Goal: Entertainment & Leisure: Consume media (video, audio)

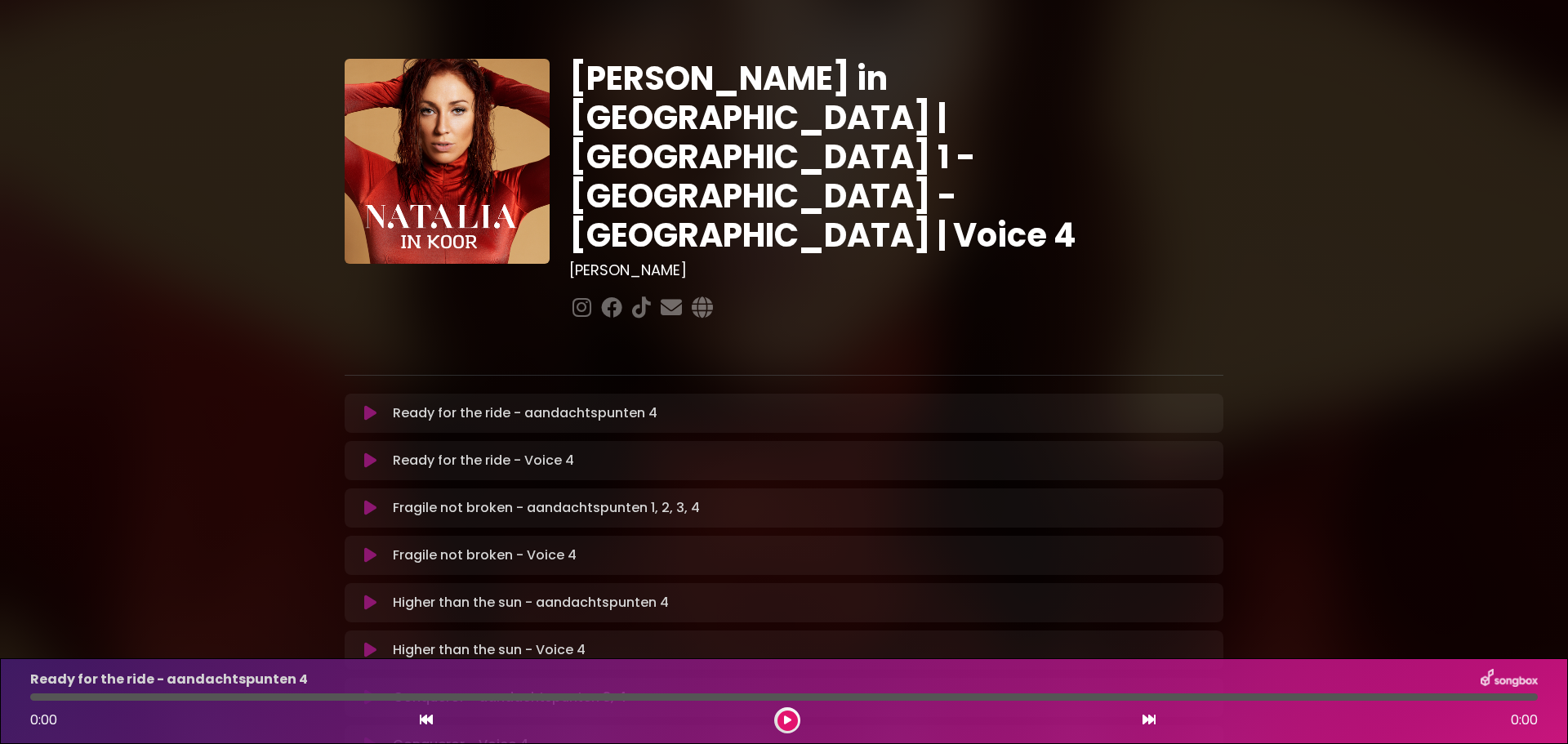
click at [366, 452] on icon at bounding box center [371, 460] width 12 height 16
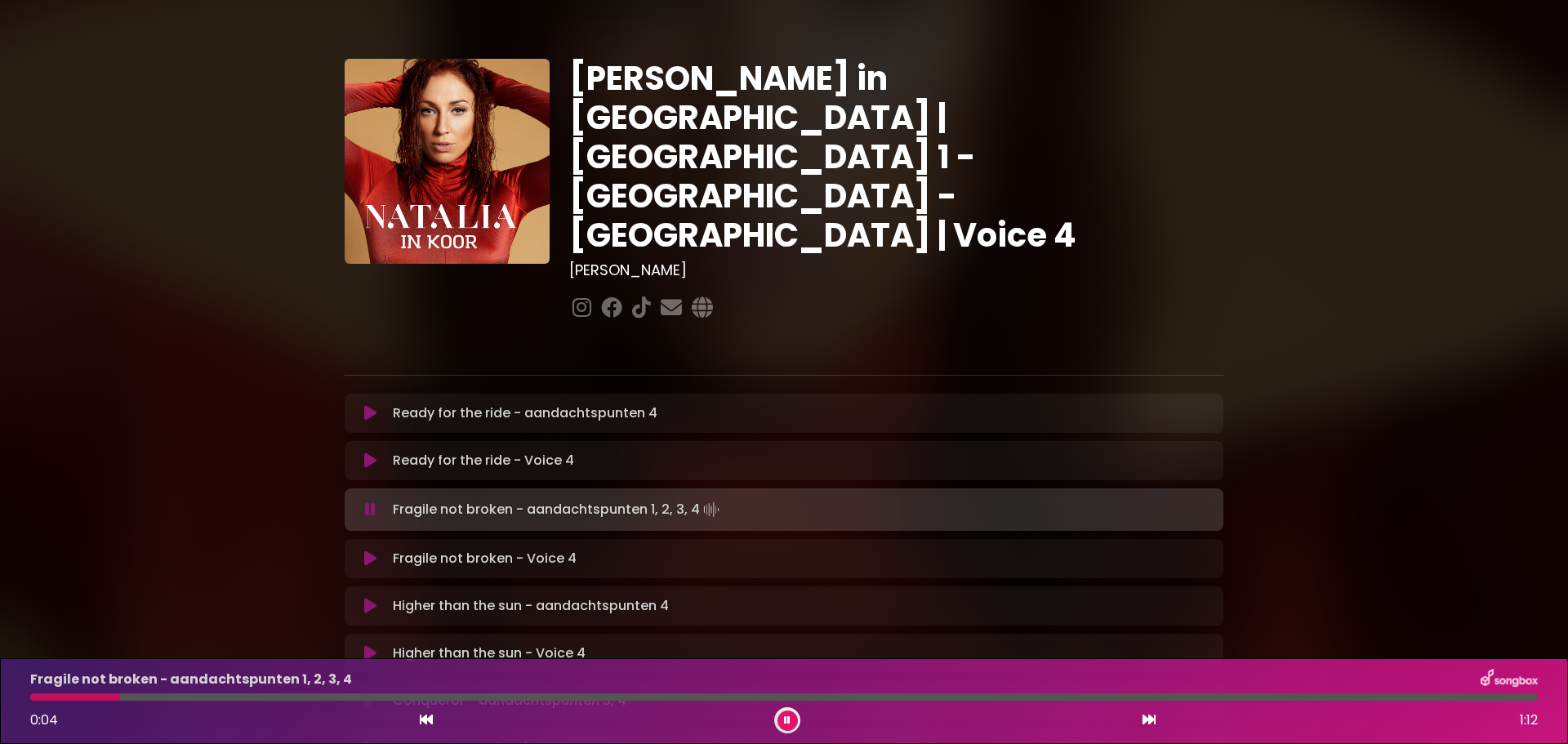
click at [365, 551] on icon at bounding box center [371, 559] width 12 height 16
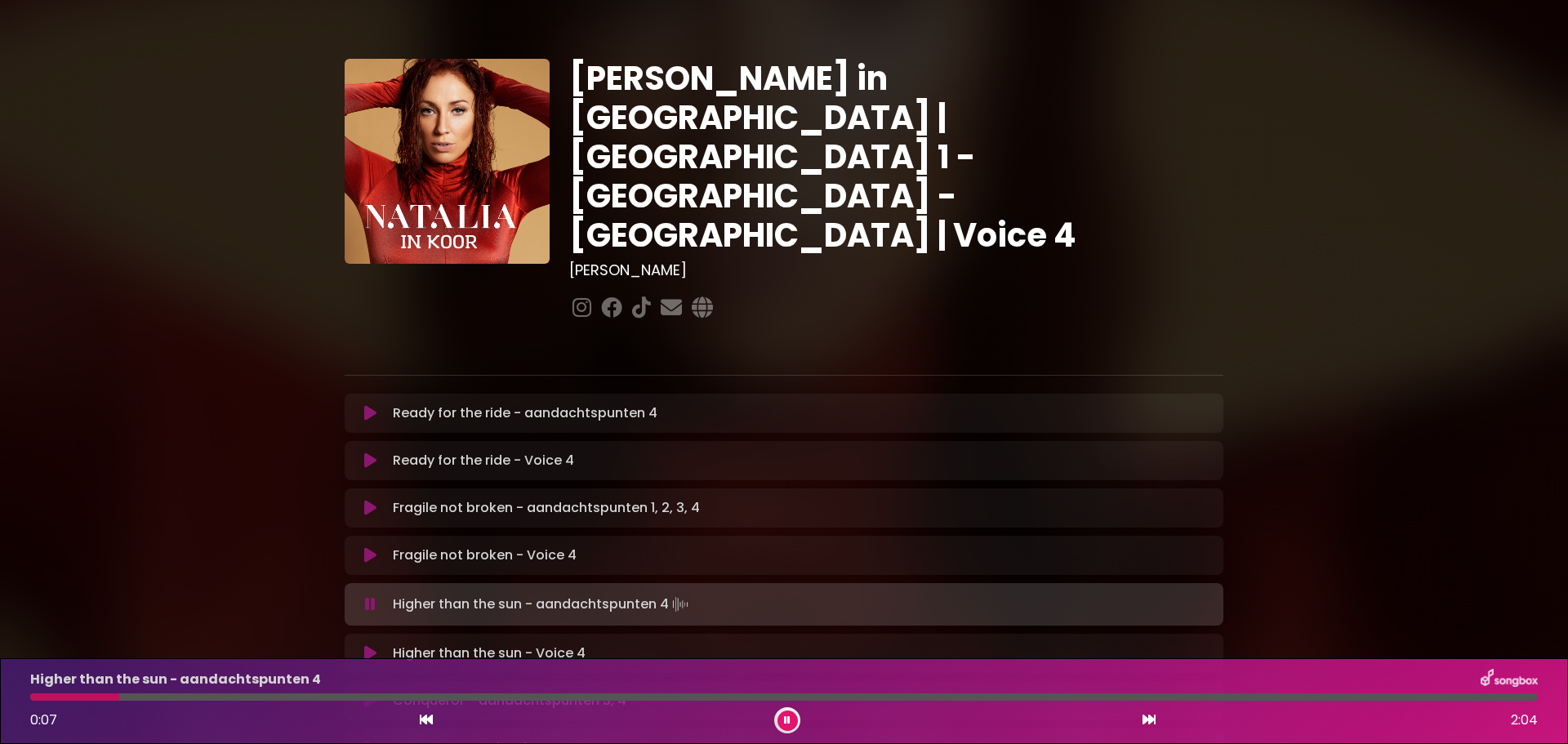
click at [791, 725] on button at bounding box center [787, 721] width 21 height 21
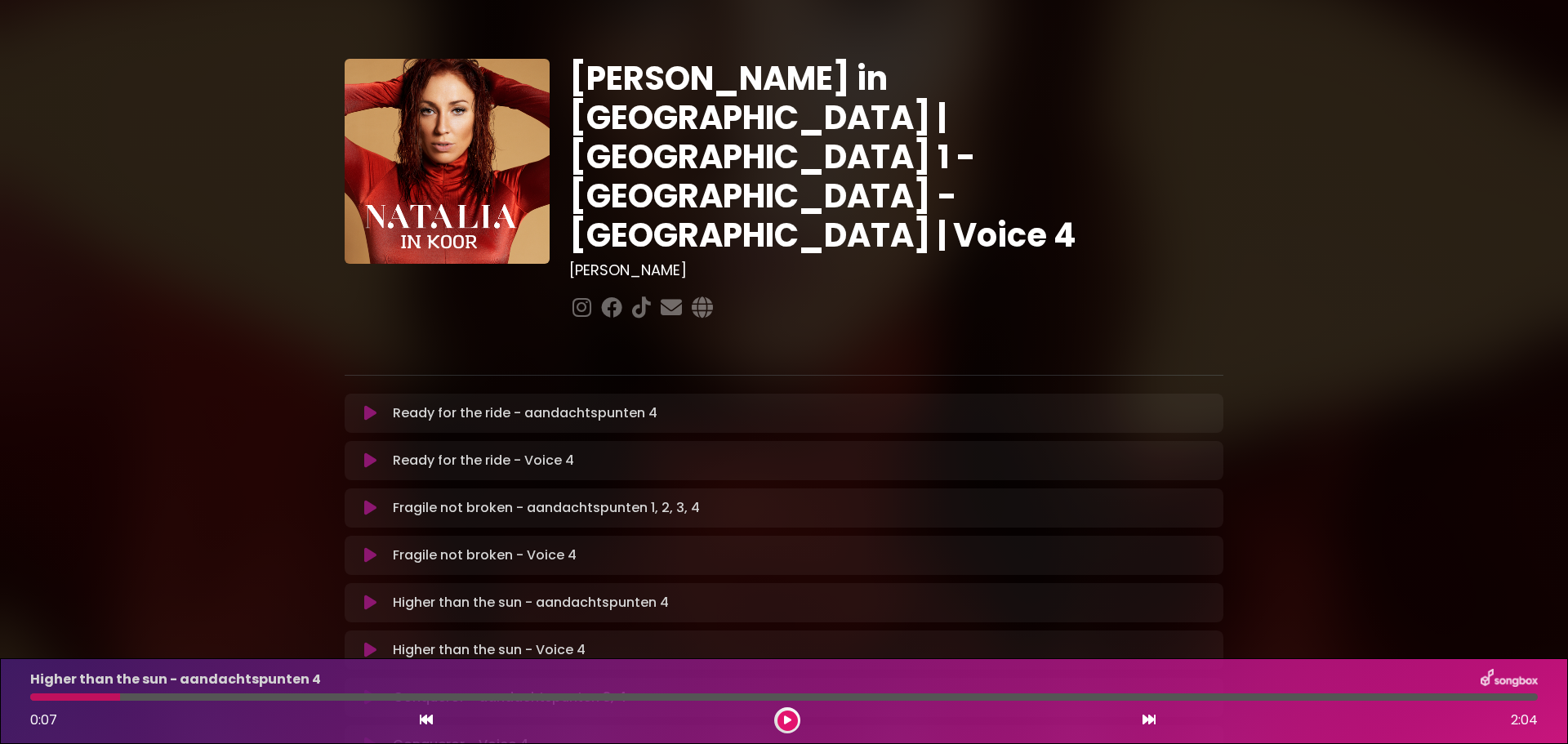
click at [371, 642] on icon at bounding box center [371, 650] width 12 height 16
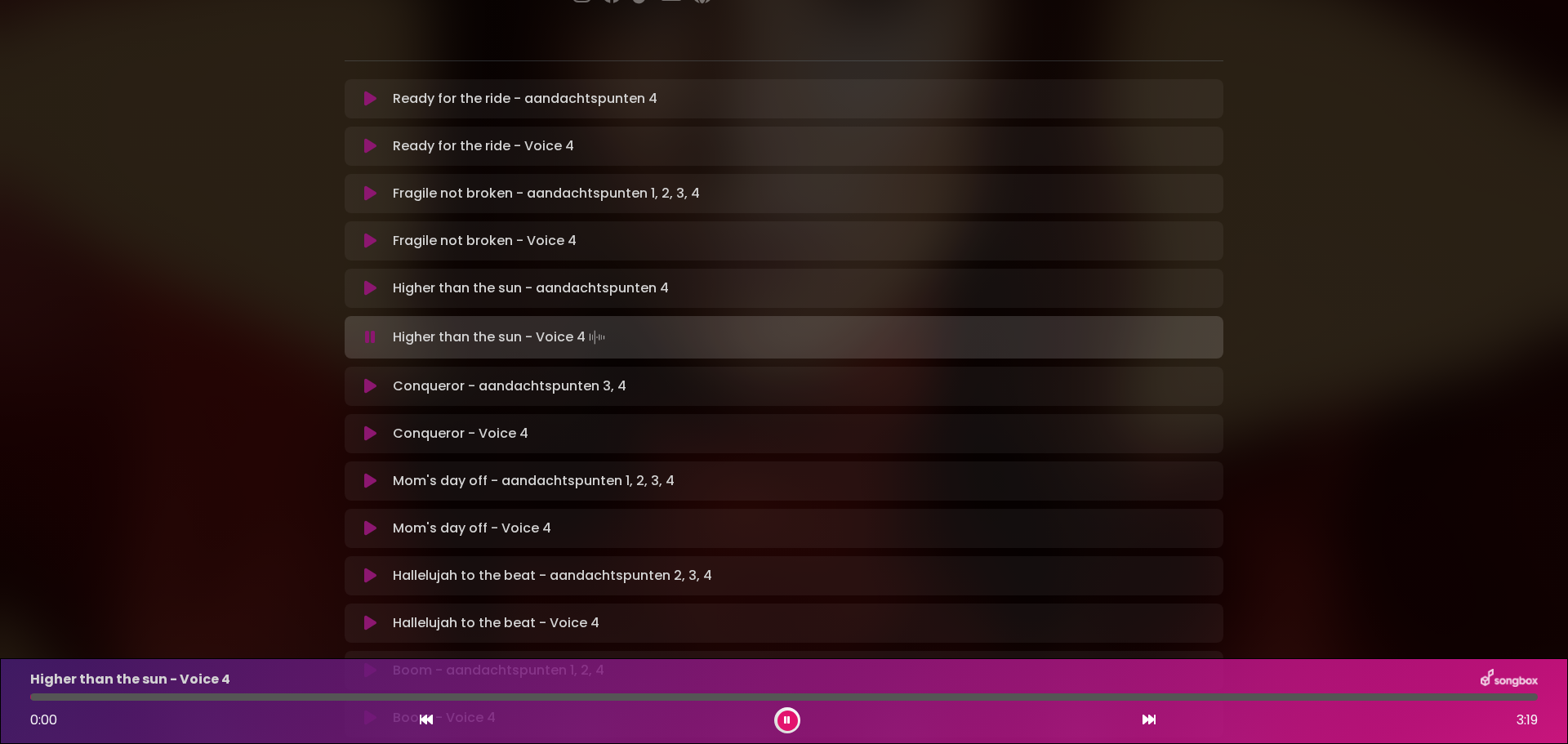
scroll to position [327, 0]
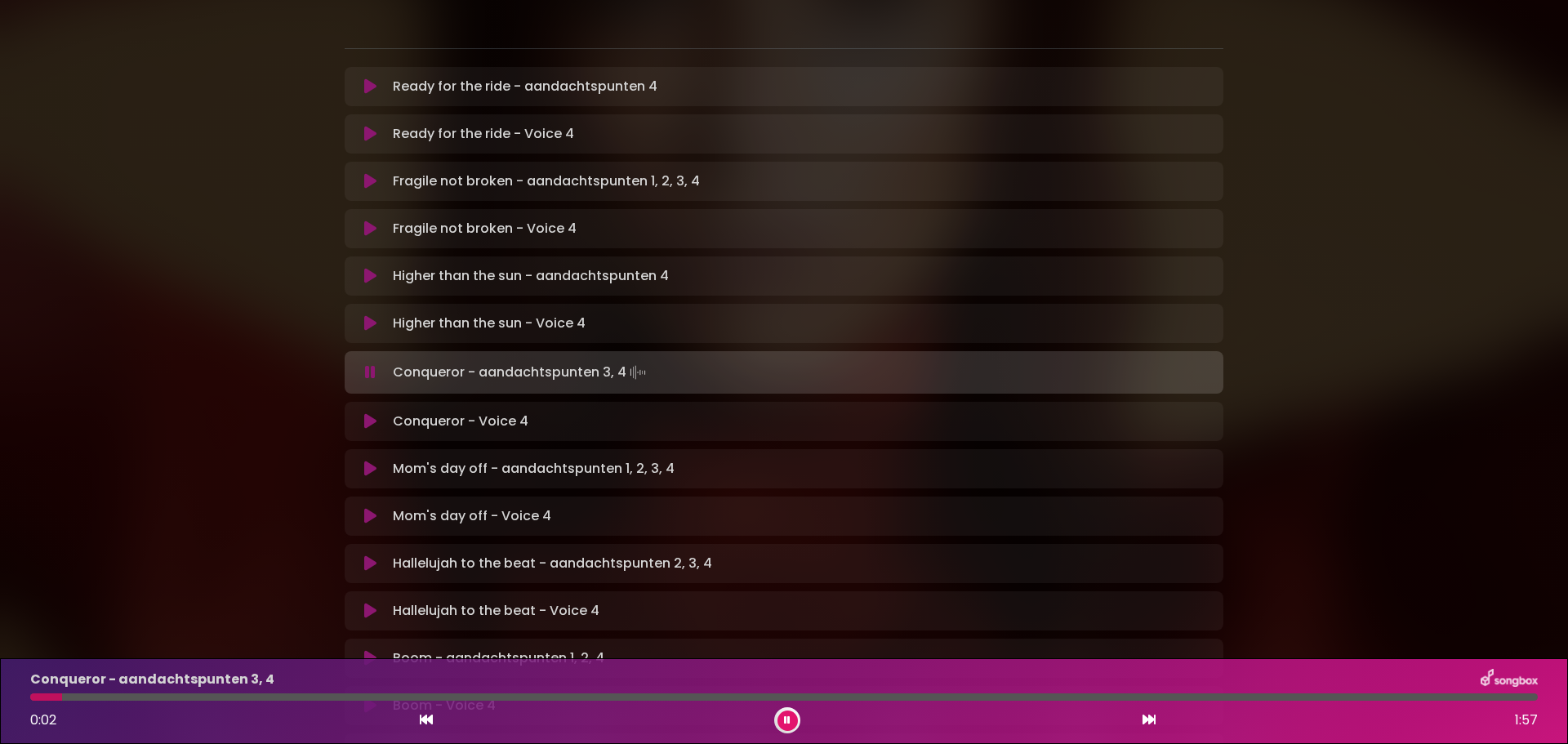
click at [369, 414] on icon at bounding box center [371, 421] width 12 height 16
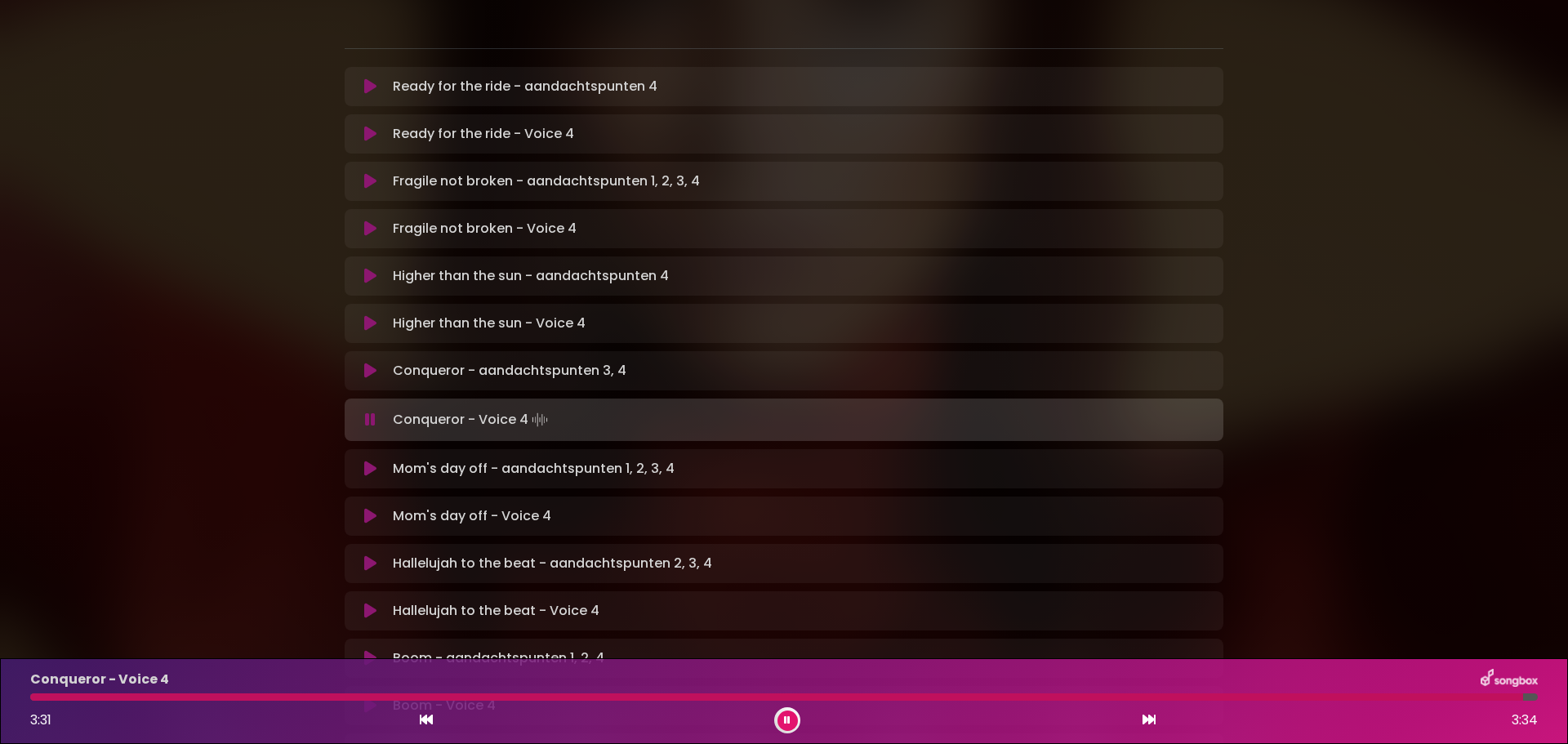
click at [792, 717] on button at bounding box center [787, 721] width 21 height 21
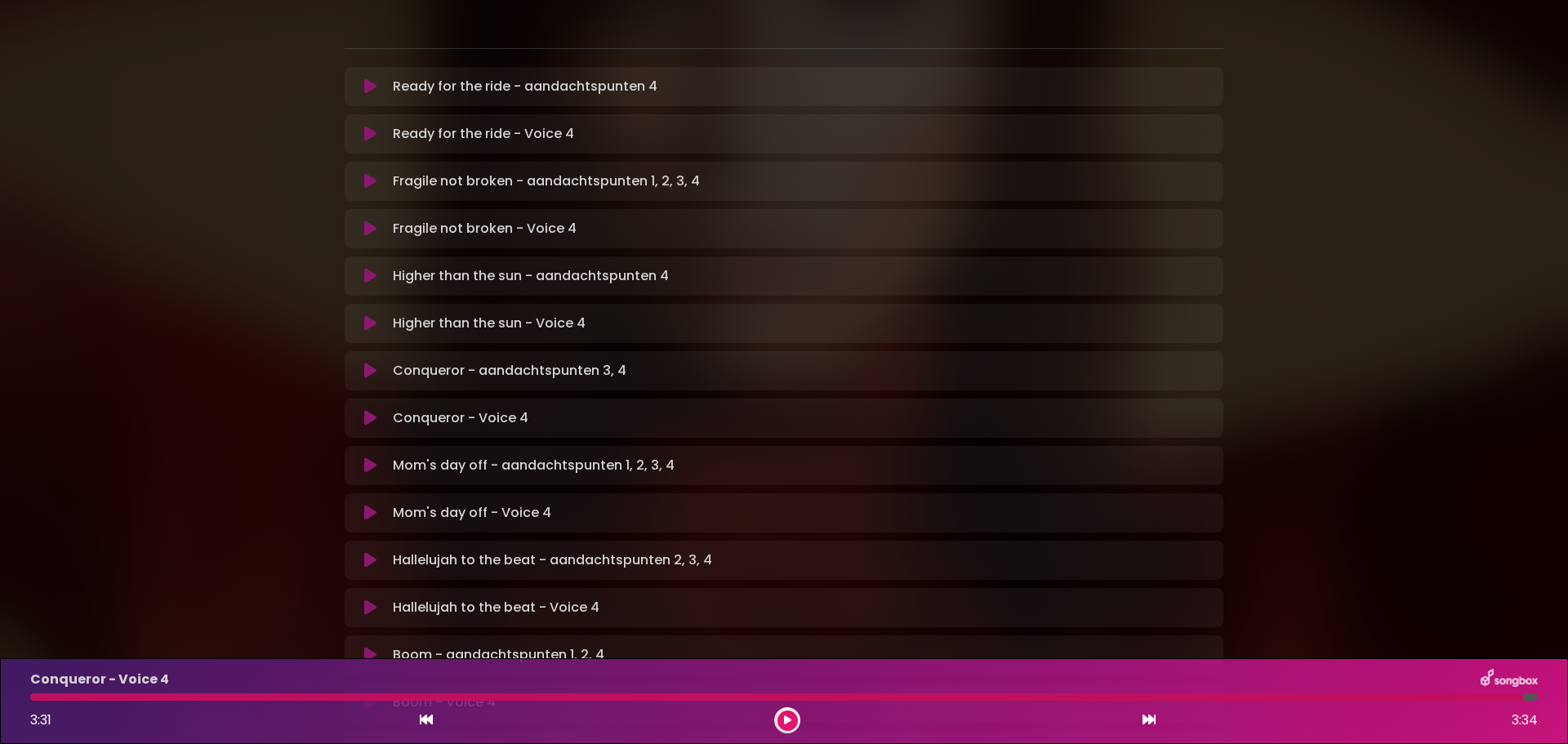
click at [368, 505] on icon at bounding box center [371, 512] width 12 height 16
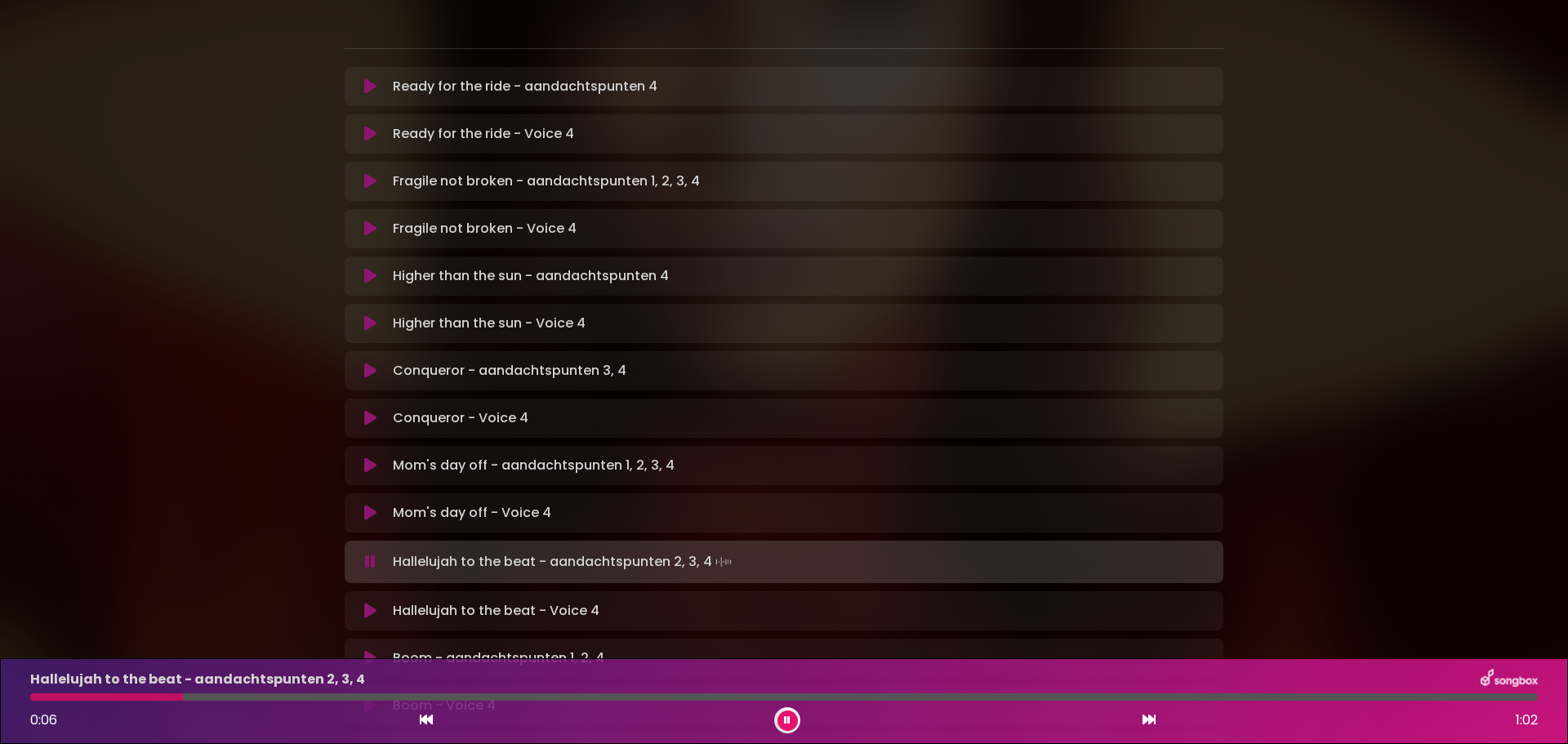
click at [374, 603] on icon at bounding box center [371, 611] width 12 height 16
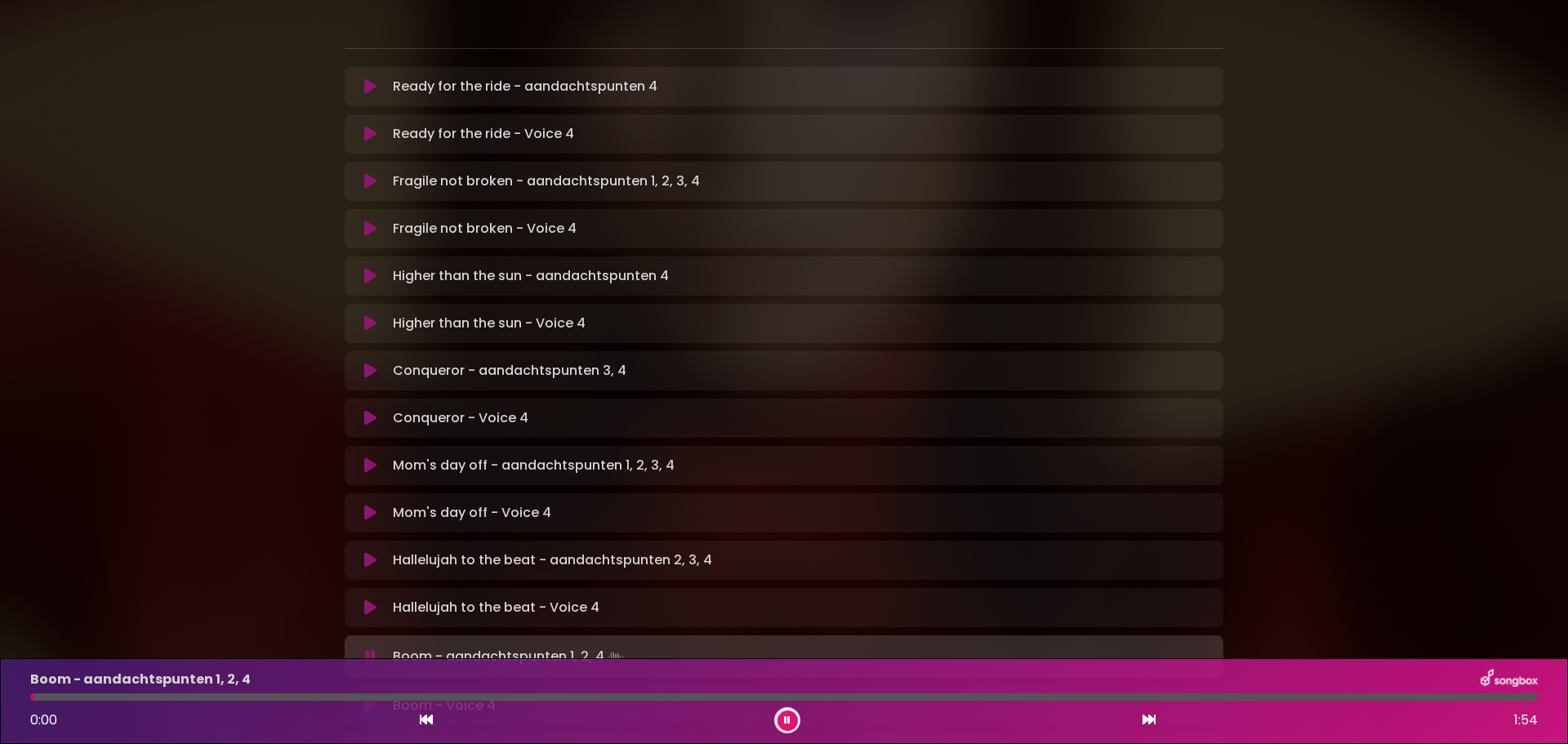
scroll to position [408, 0]
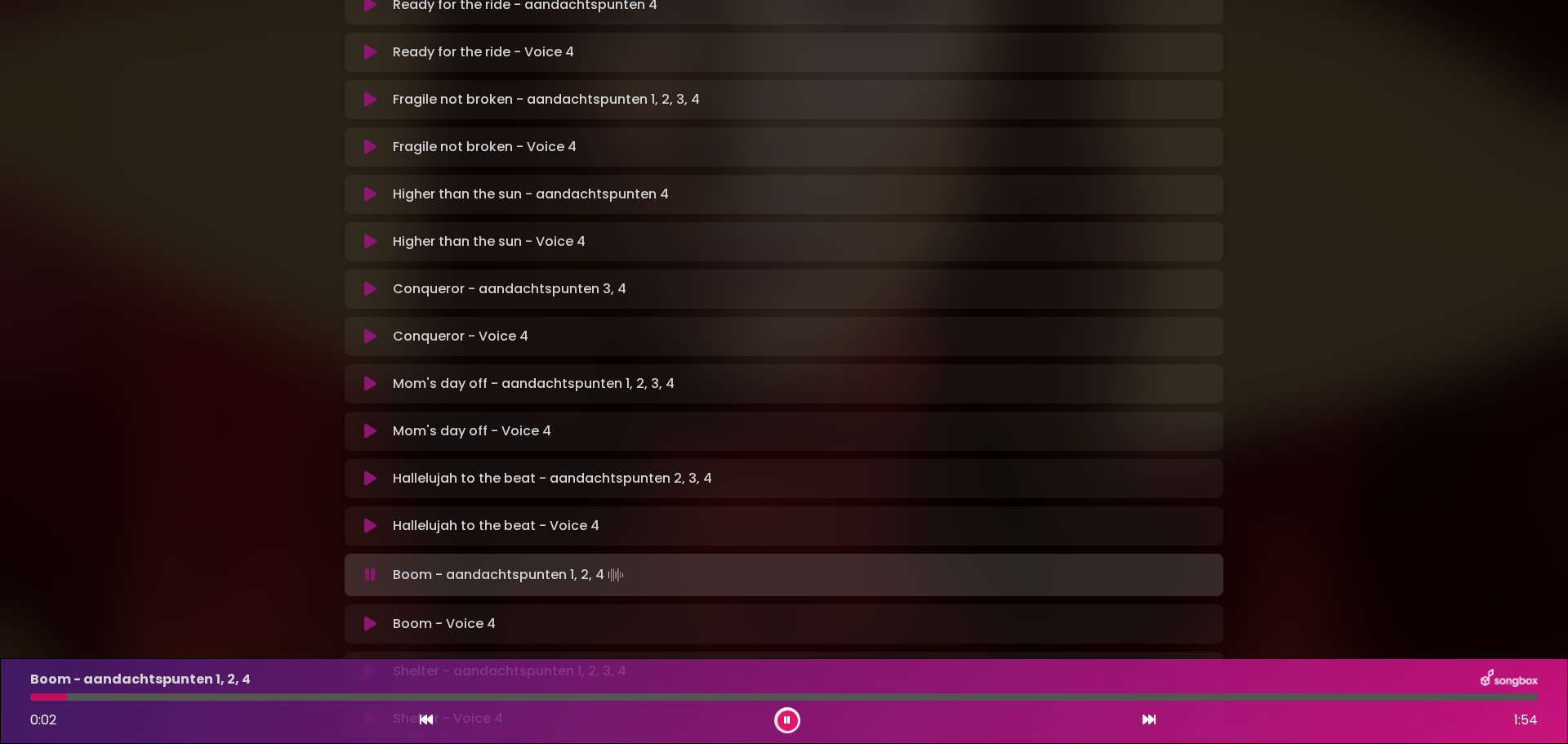
click at [785, 724] on icon at bounding box center [787, 720] width 7 height 9
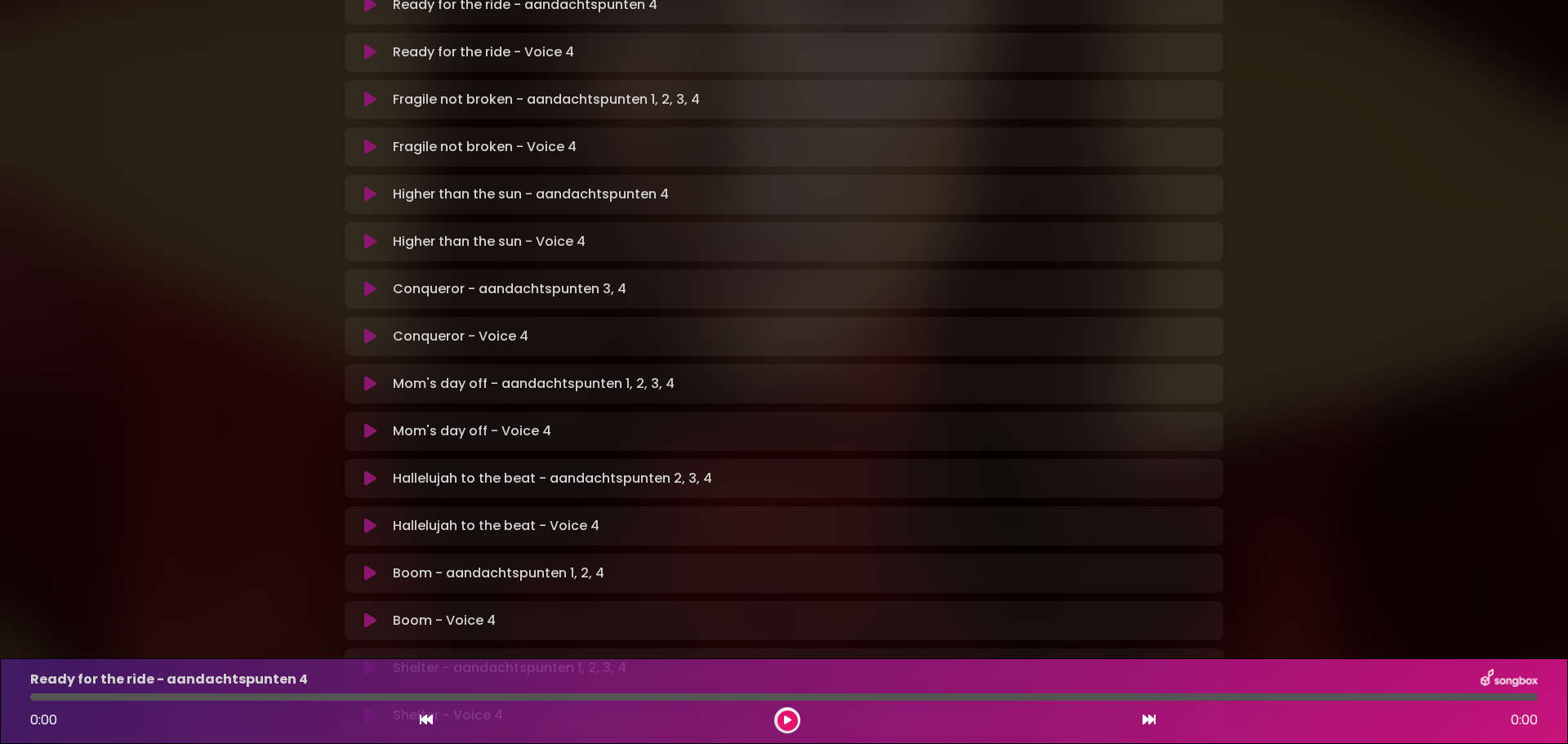
scroll to position [490, 0]
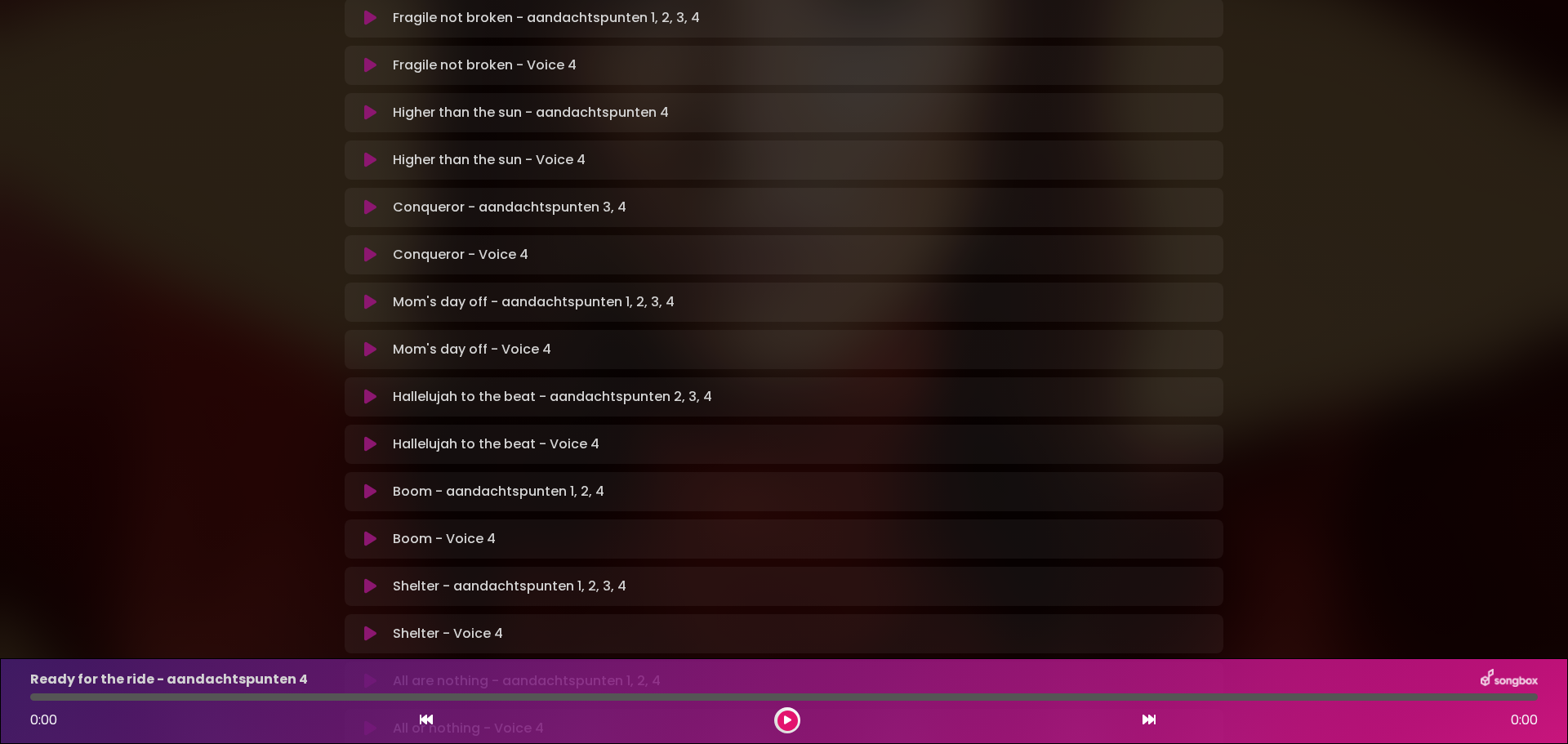
click at [372, 531] on icon at bounding box center [371, 539] width 12 height 16
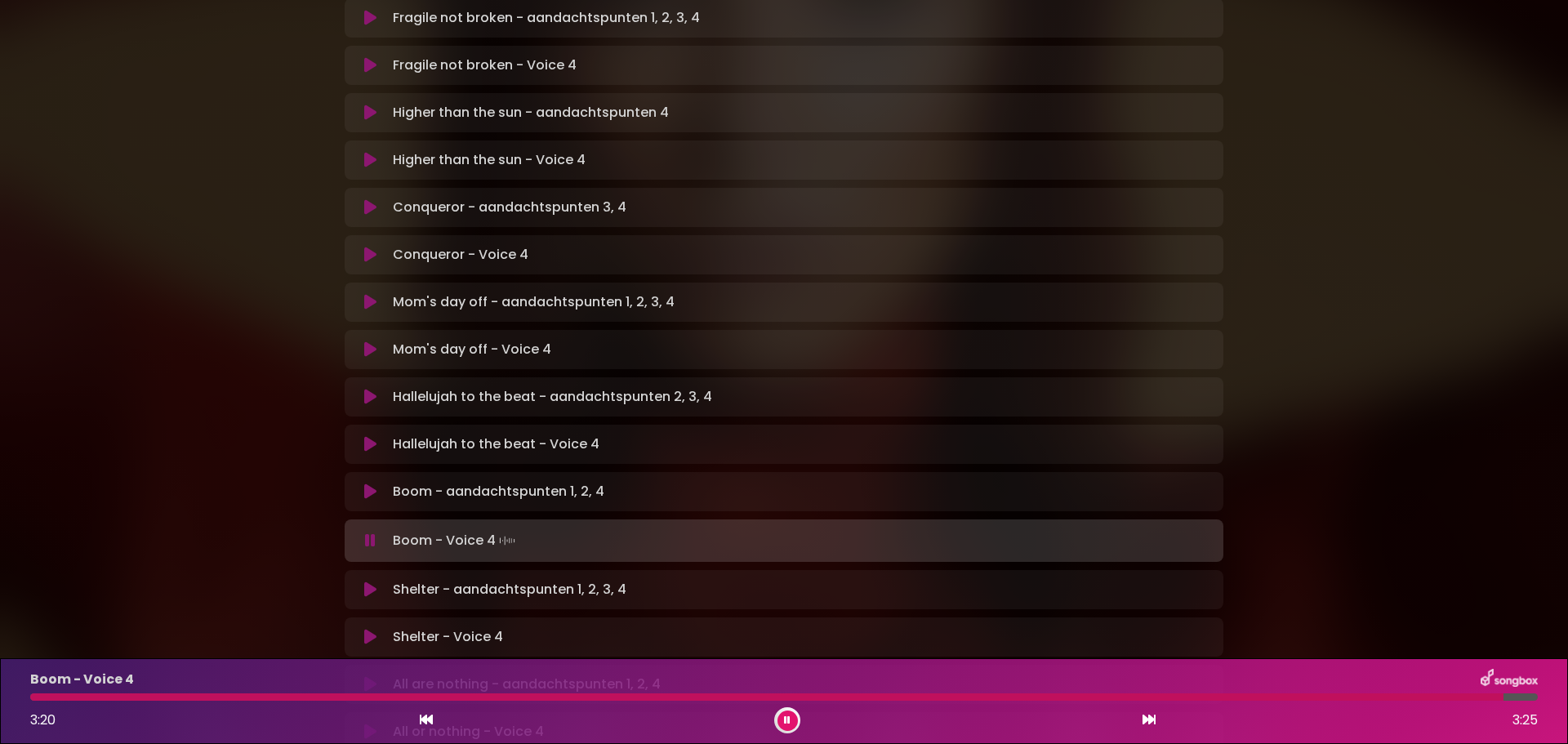
click at [369, 629] on icon at bounding box center [371, 637] width 12 height 16
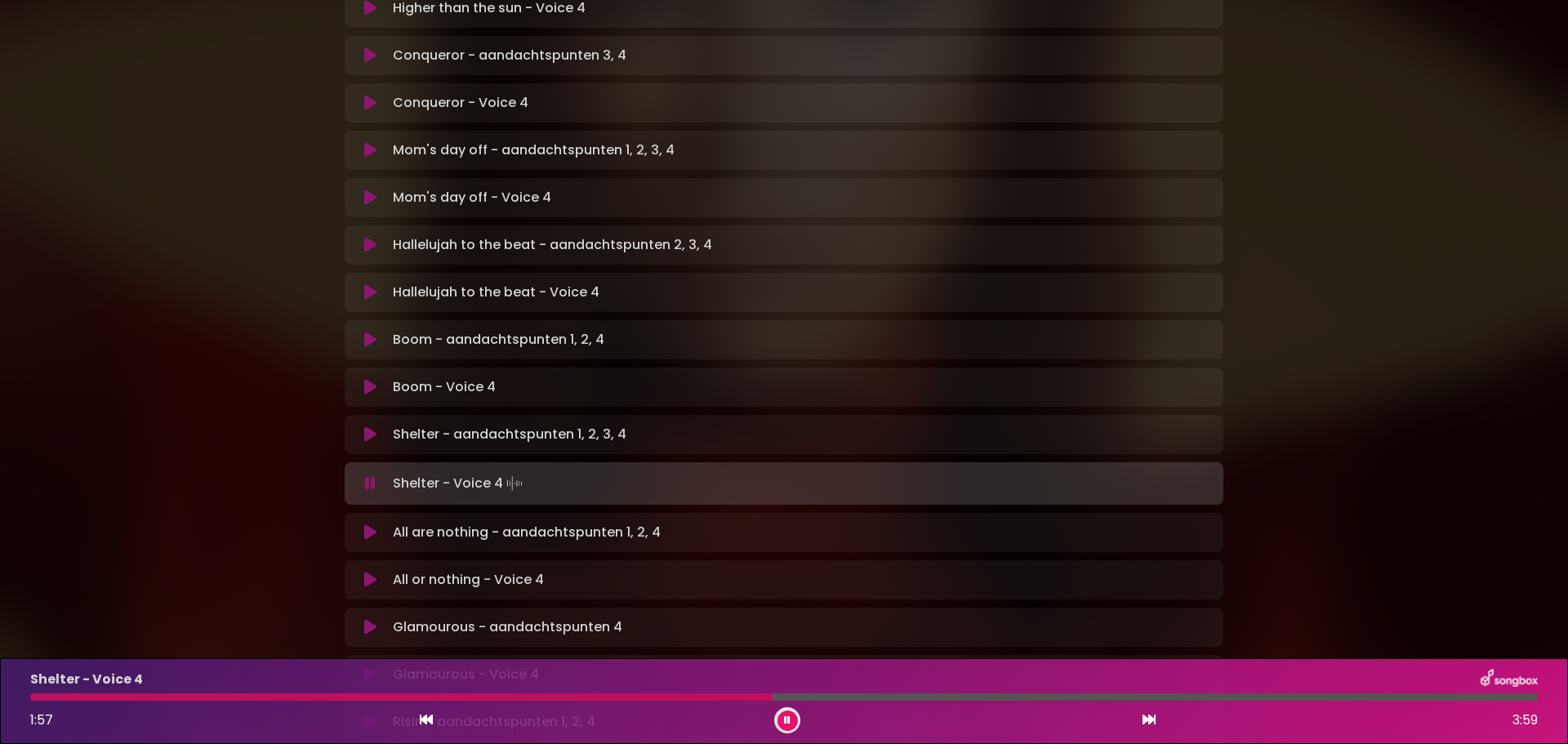
scroll to position [654, 0]
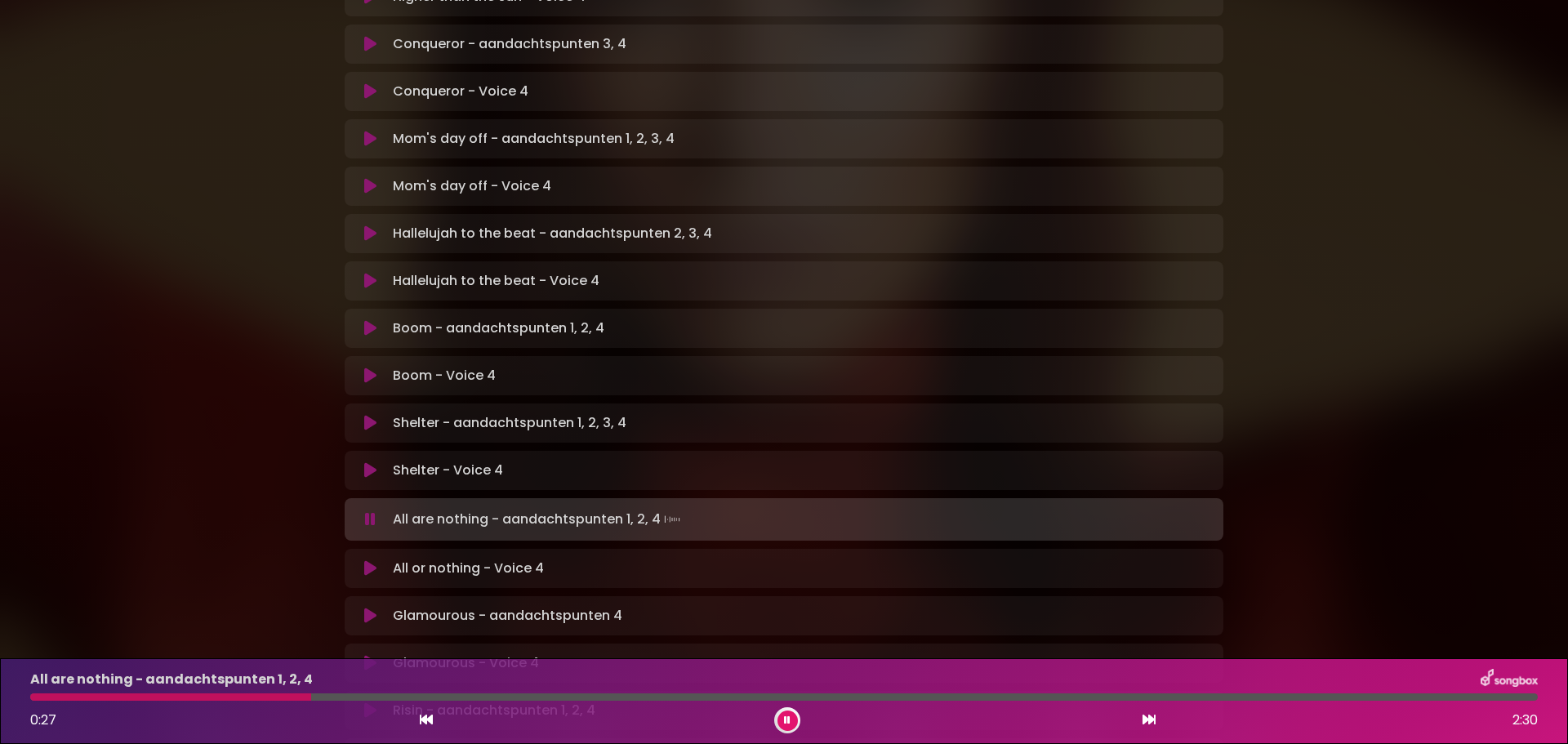
click at [369, 560] on icon at bounding box center [371, 568] width 12 height 16
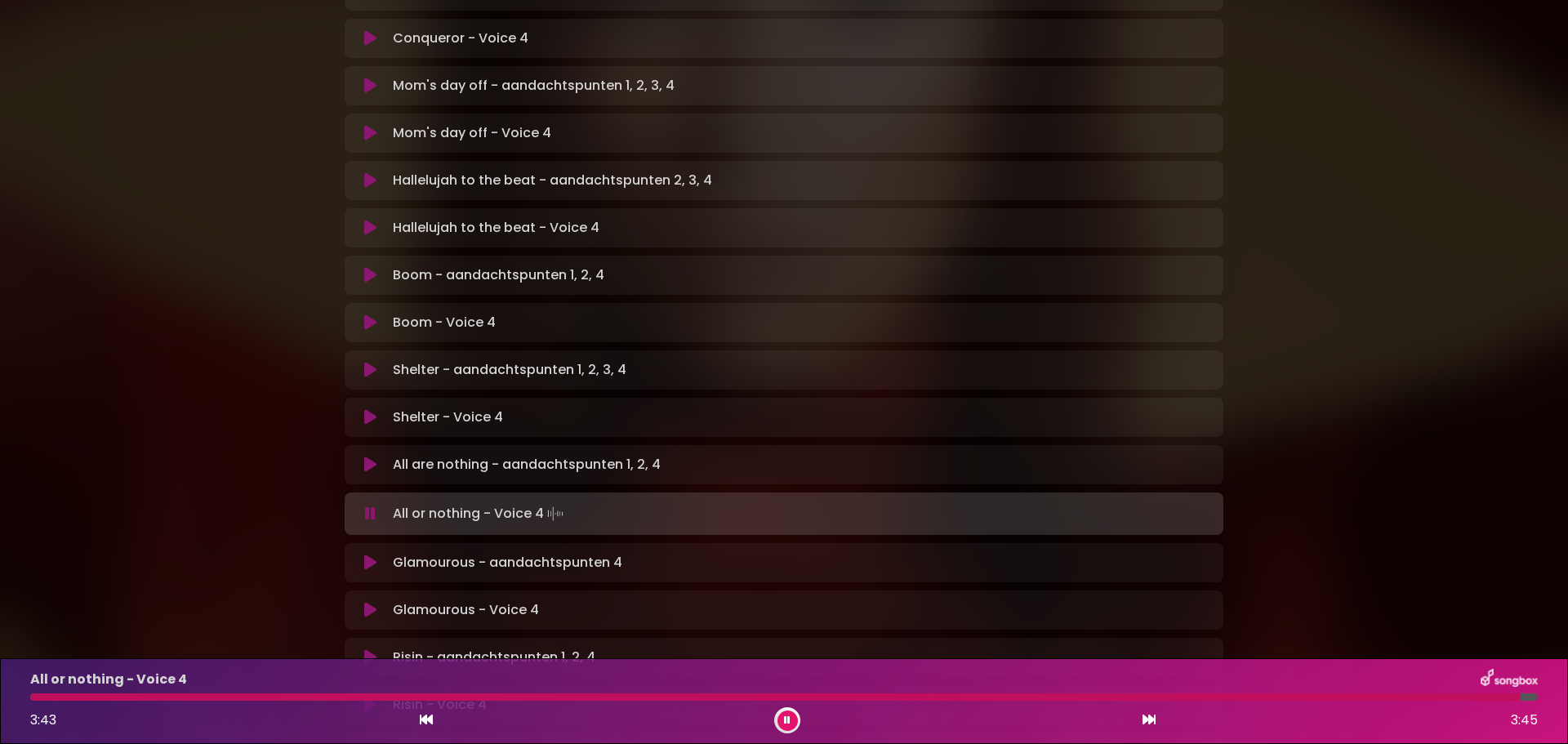
scroll to position [735, 0]
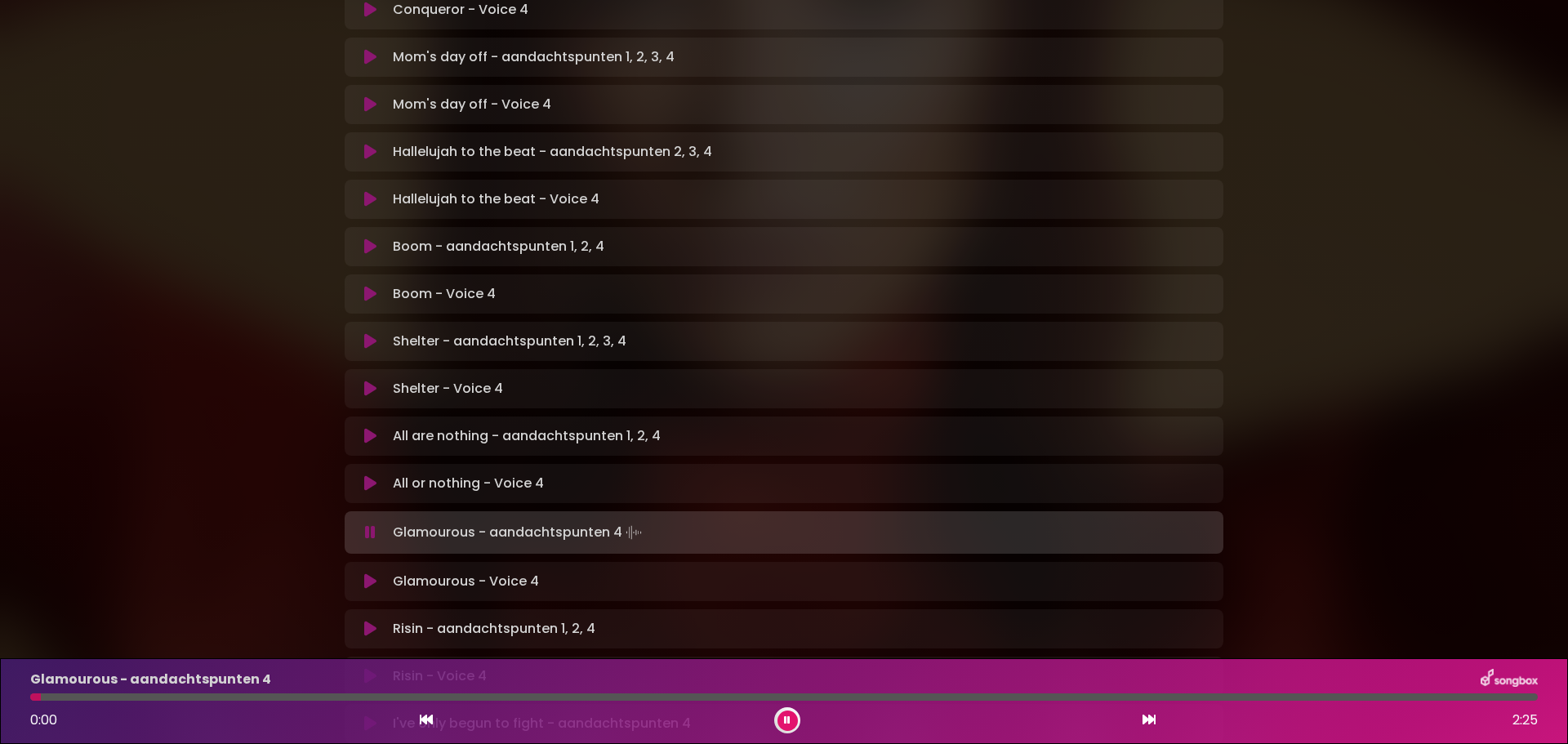
click at [371, 573] on icon at bounding box center [371, 581] width 12 height 16
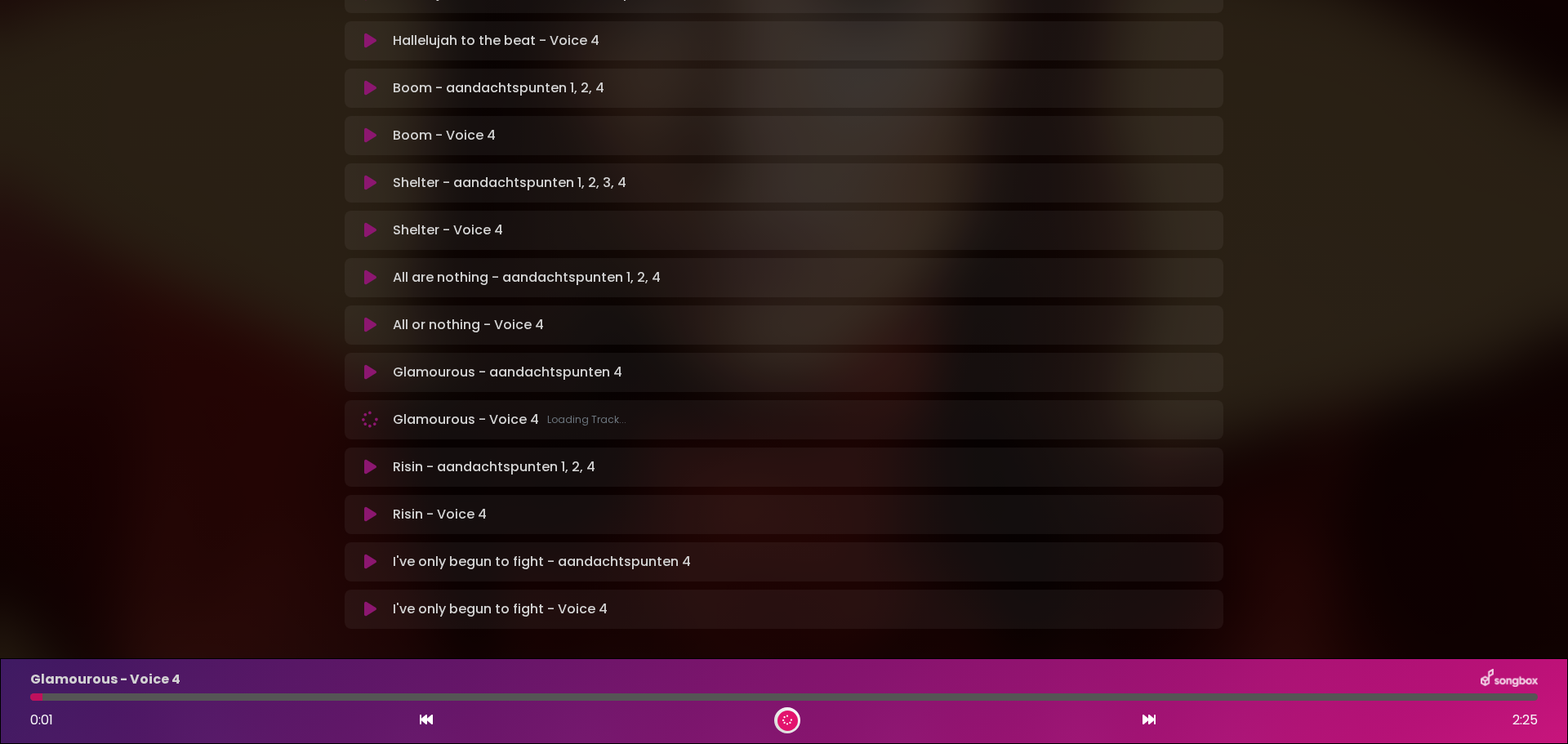
scroll to position [898, 0]
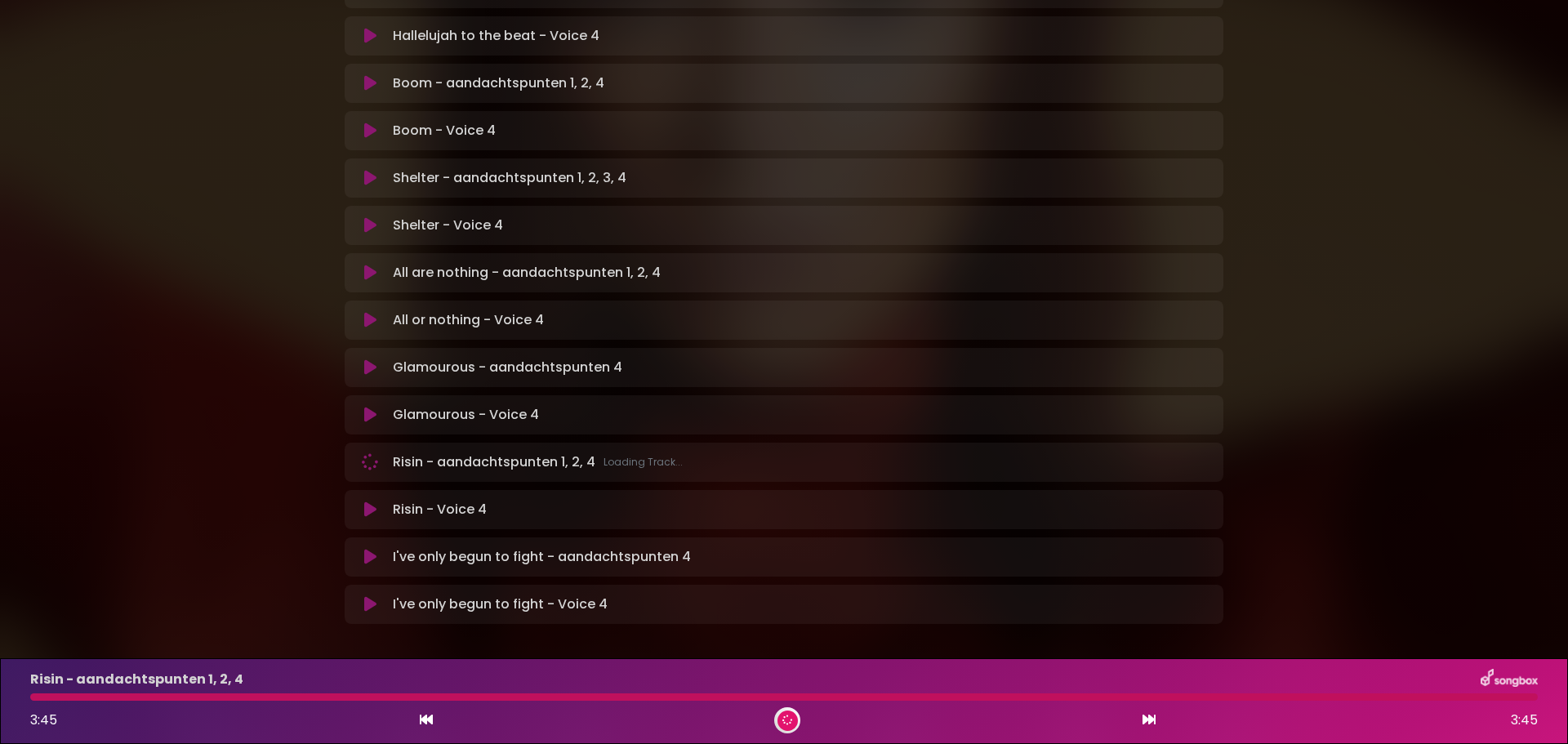
click at [369, 502] on icon at bounding box center [371, 510] width 12 height 16
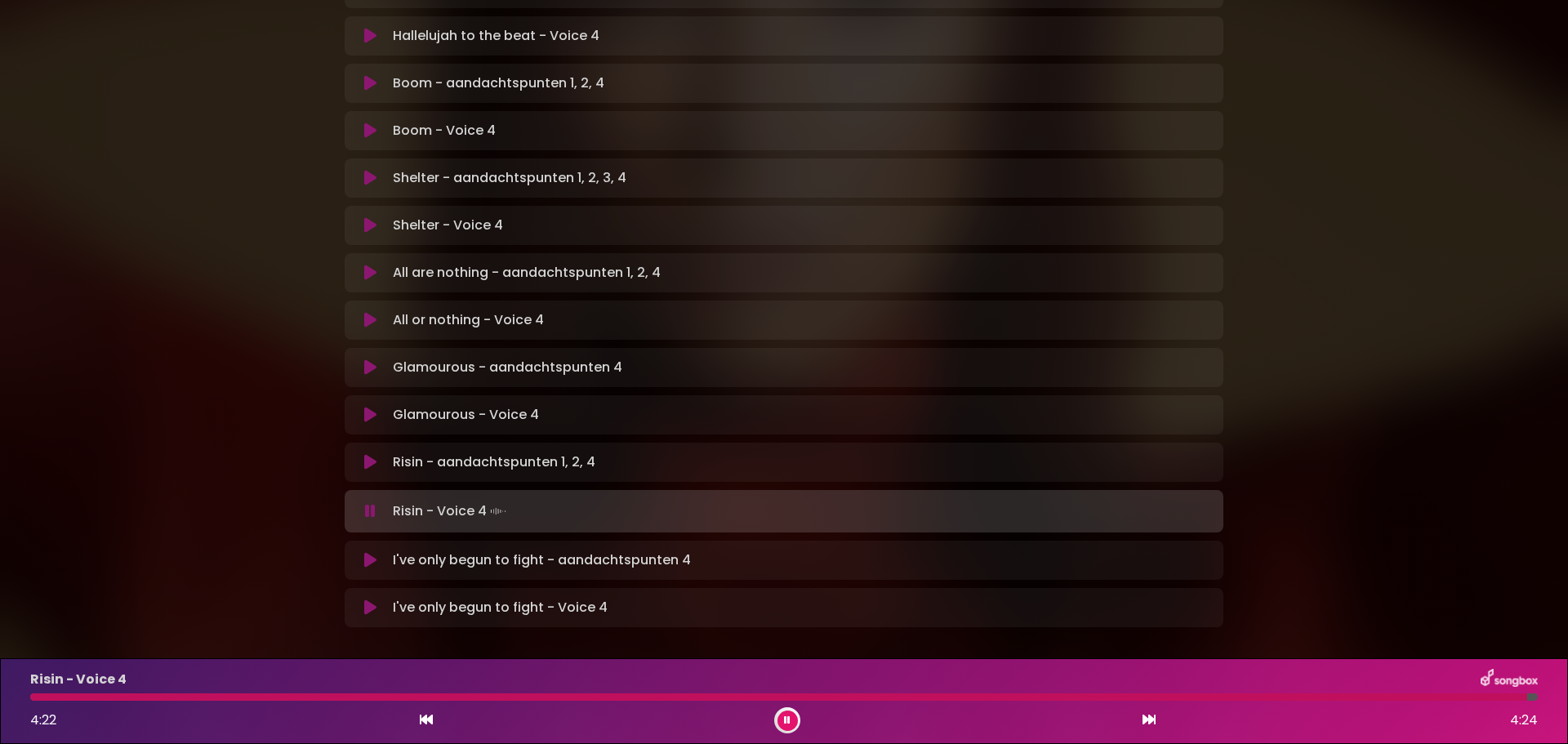
click at [371, 600] on icon at bounding box center [371, 608] width 12 height 16
